Goal: Task Accomplishment & Management: Manage account settings

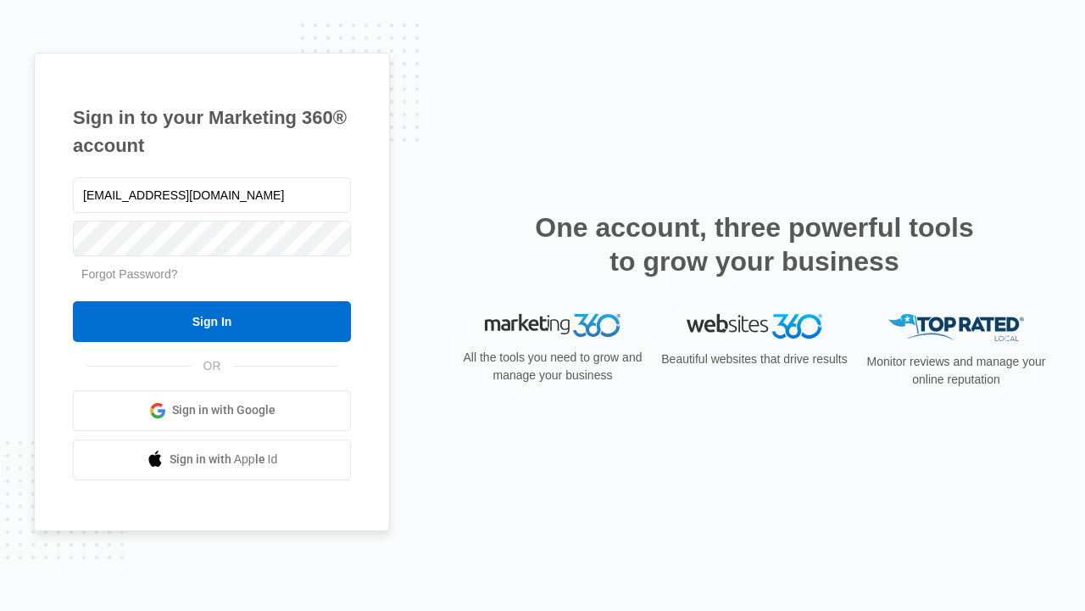
type input "[EMAIL_ADDRESS][DOMAIN_NAME]"
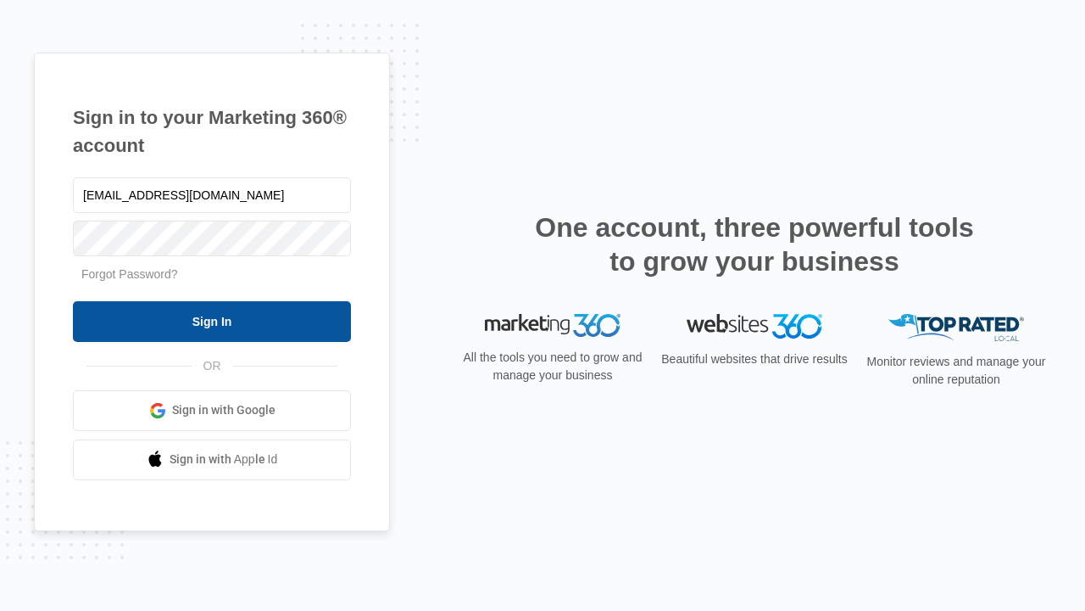
click at [212, 321] on input "Sign In" at bounding box center [212, 321] width 278 height 41
